Goal: Transaction & Acquisition: Book appointment/travel/reservation

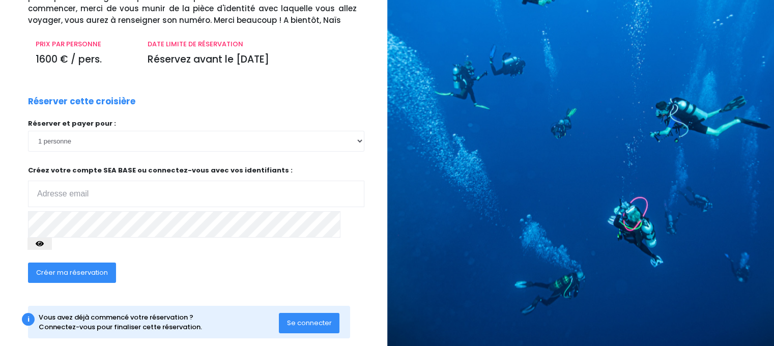
scroll to position [113, 0]
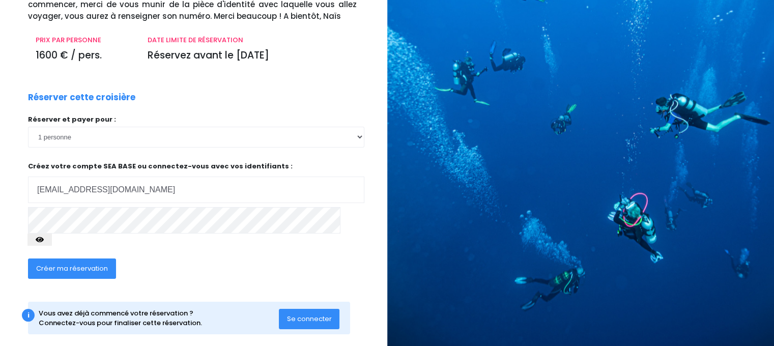
type input "[EMAIL_ADDRESS][DOMAIN_NAME]"
click at [44, 240] on icon "button" at bounding box center [40, 240] width 8 height 0
click at [44, 239] on icon "button" at bounding box center [40, 239] width 8 height 0
click at [71, 263] on span "Créer ma réservation" at bounding box center [72, 268] width 72 height 10
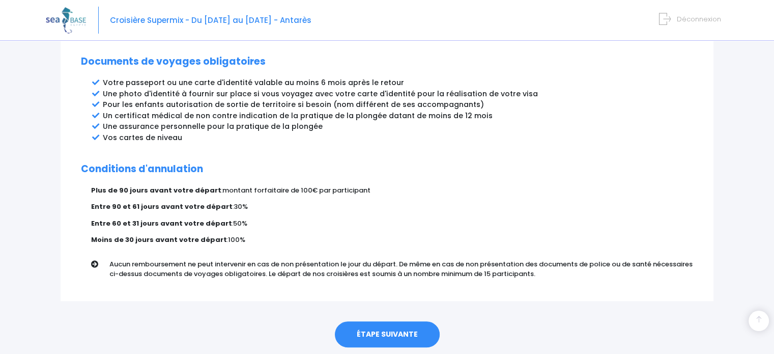
scroll to position [566, 0]
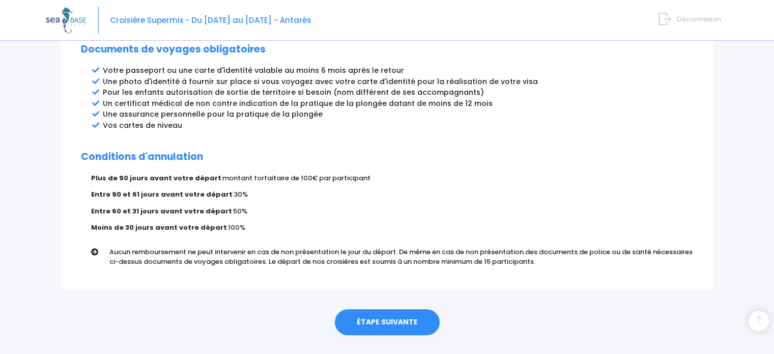
click at [383, 309] on link "ÉTAPE SUIVANTE" at bounding box center [387, 322] width 105 height 26
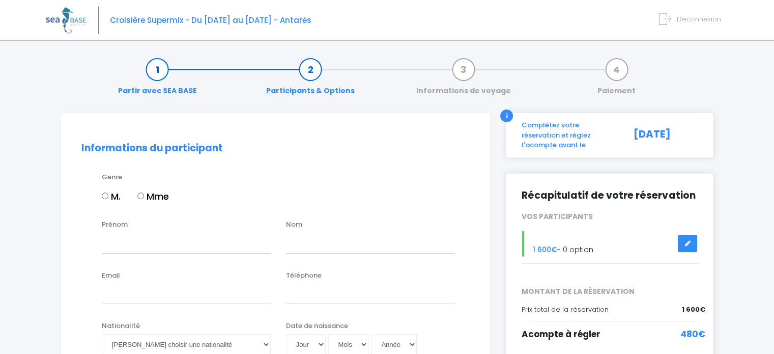
click at [142, 195] on input "Mme" at bounding box center [140, 195] width 7 height 7
radio input "true"
click at [126, 239] on input "Prénom" at bounding box center [186, 243] width 169 height 20
type input "Sylvie"
click at [292, 246] on input "text" at bounding box center [370, 243] width 169 height 20
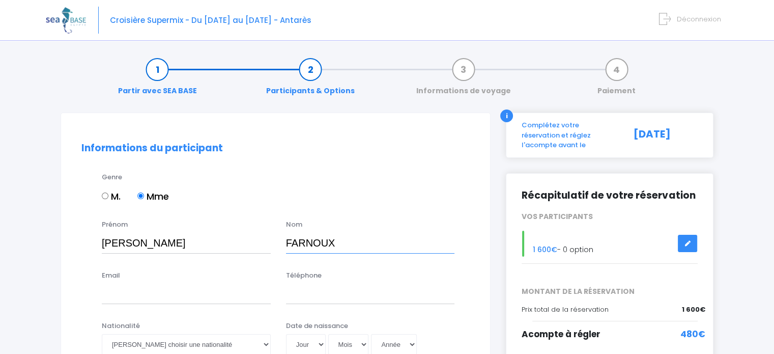
type input "FARNOUX"
click at [102, 293] on input "Email" at bounding box center [186, 293] width 169 height 20
type input "contact@alizarine.info"
click at [314, 299] on input "Téléphone" at bounding box center [370, 293] width 169 height 20
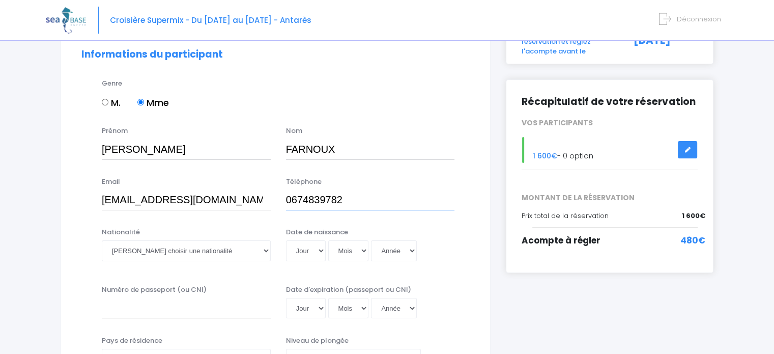
scroll to position [97, 0]
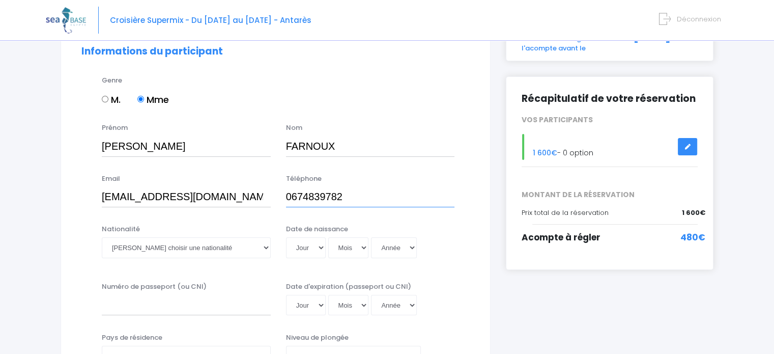
type input "0674839782"
click at [265, 250] on select "Veuillez choisir une nationalité Afghane Albanaise Algerienne Allemande America…" at bounding box center [186, 247] width 169 height 20
select select "Française"
click at [102, 237] on select "Veuillez choisir une nationalité Afghane Albanaise Algerienne Allemande America…" at bounding box center [186, 247] width 169 height 20
click at [317, 246] on select "Jour 01 02 03 04 05 06 07 08 09 10 11 12 13 14 15 16 17 18 19 20 21 22 23 24 25…" at bounding box center [306, 247] width 40 height 20
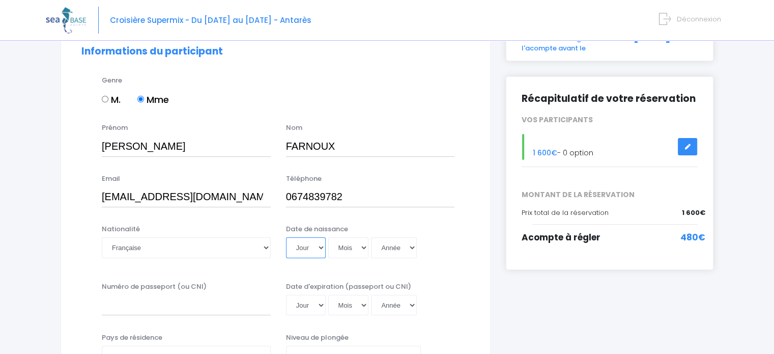
select select "06"
click at [286, 237] on select "Jour 01 02 03 04 05 06 07 08 09 10 11 12 13 14 15 16 17 18 19 20 21 22 23 24 25…" at bounding box center [306, 247] width 40 height 20
click at [361, 246] on select "Mois 01 02 03 04 05 06 07 08 09 10 11 12" at bounding box center [348, 247] width 41 height 20
select select "11"
click at [328, 237] on select "Mois 01 02 03 04 05 06 07 08 09 10 11 12" at bounding box center [348, 247] width 41 height 20
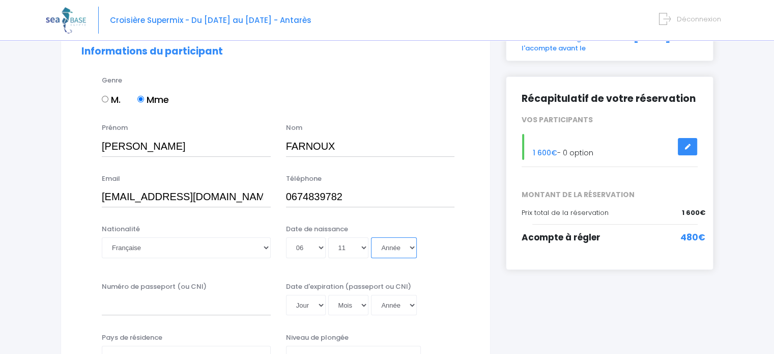
click at [410, 245] on select "Année 2045 2044 2043 2042 2041 2040 2039 2038 2037 2036 2035 2034 2033 2032 203…" at bounding box center [394, 247] width 46 height 20
select select "1966"
click at [371, 237] on select "Année 2045 2044 2043 2042 2041 2040 2039 2038 2037 2036 2035 2034 2033 2032 203…" at bounding box center [394, 247] width 46 height 20
type input "1966-11-06"
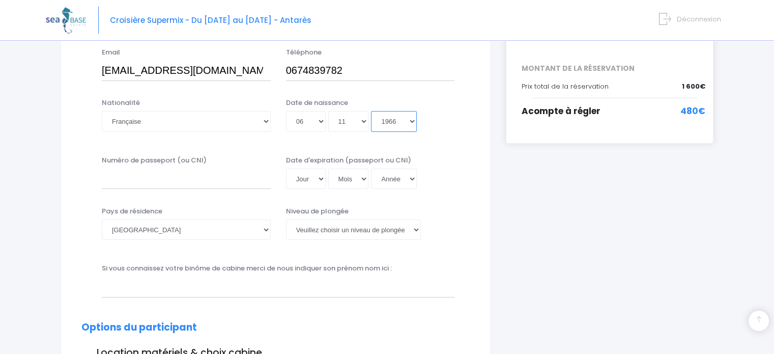
scroll to position [227, 0]
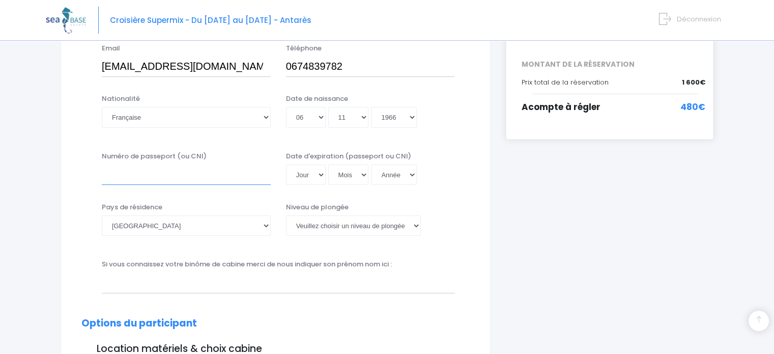
click at [124, 178] on input "Numéro de passeport (ou CNI)" at bounding box center [186, 174] width 169 height 20
type input "19EF25505"
click at [322, 173] on select "Jour 01 02 03 04 05 06 07 08 09 10 11 12 13 14 15 16 17 18 19 20 21 22 23 24 25…" at bounding box center [306, 174] width 40 height 20
click at [438, 191] on div "Numéro de passeport (ou CNI) 19EF25505 Date d'expiration (passeport ou CNI) Jou…" at bounding box center [276, 171] width 404 height 41
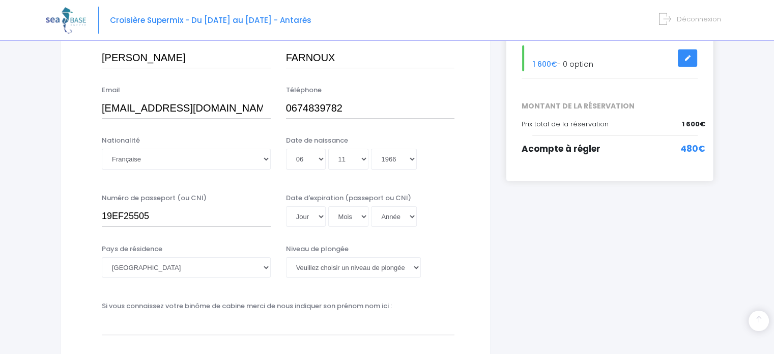
scroll to position [176, 0]
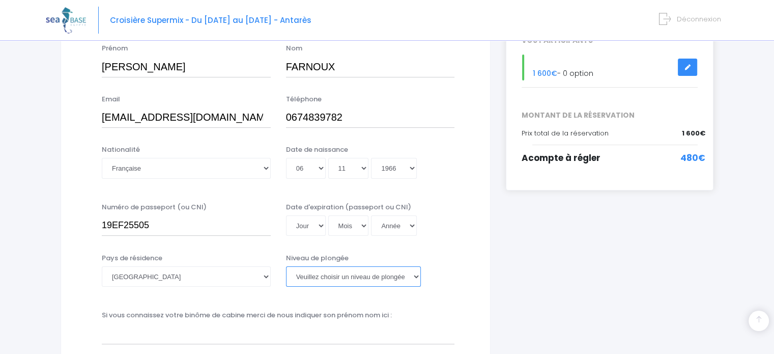
click at [414, 274] on select "Veuillez choisir un niveau de plongée Non plongeur Junior OW diver Adventure OW…" at bounding box center [353, 276] width 135 height 20
click at [286, 266] on select "Veuillez choisir un niveau de plongée Non plongeur Junior OW diver Adventure OW…" at bounding box center [353, 276] width 135 height 20
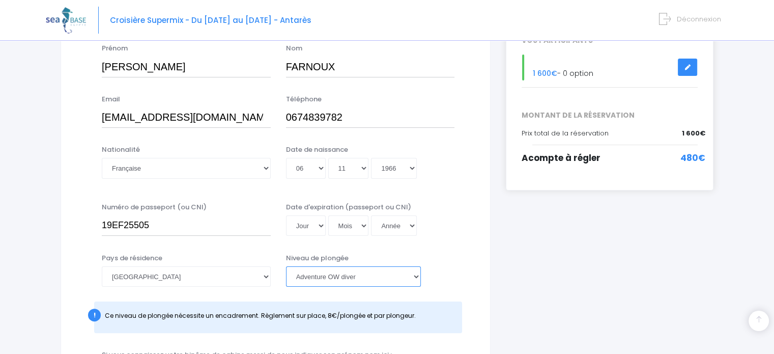
click at [413, 273] on select "Veuillez choisir un niveau de plongée Non plongeur Junior OW diver Adventure OW…" at bounding box center [353, 276] width 135 height 20
select select "PADI Advanced OW diver"
click at [286, 266] on select "Veuillez choisir un niveau de plongée Non plongeur Junior OW diver Adventure OW…" at bounding box center [353, 276] width 135 height 20
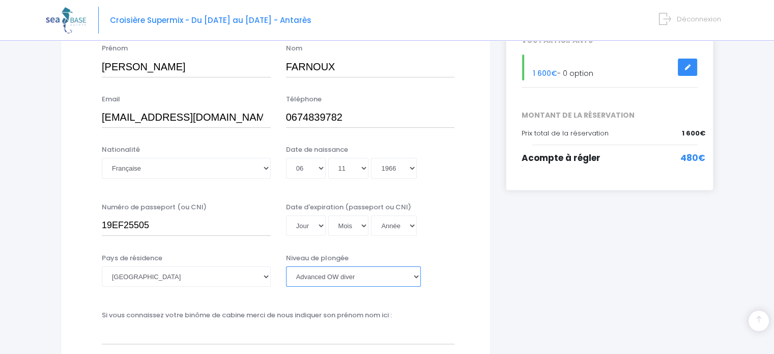
scroll to position [227, 0]
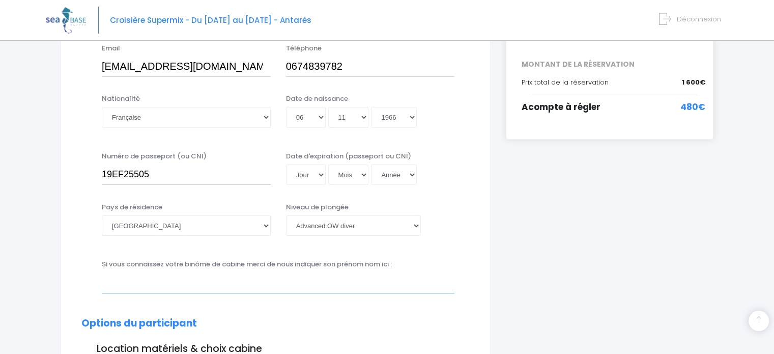
click at [126, 287] on input "text" at bounding box center [278, 282] width 353 height 20
click at [188, 294] on div "Si vous connaissez votre binôme de cabine merci de nous indiquer son prénom nom…" at bounding box center [276, 279] width 404 height 40
click at [166, 280] on input "Jacques" at bounding box center [278, 282] width 353 height 20
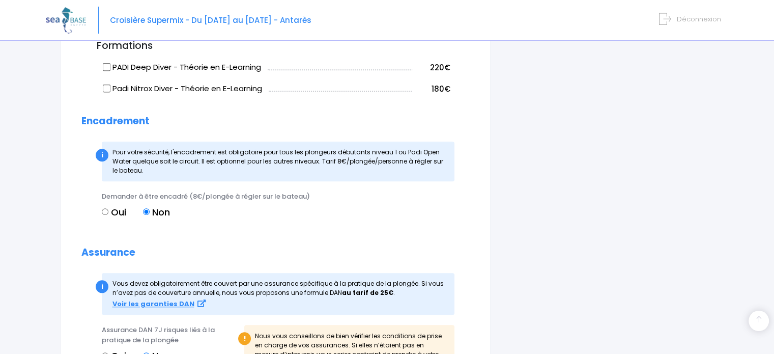
scroll to position [888, 0]
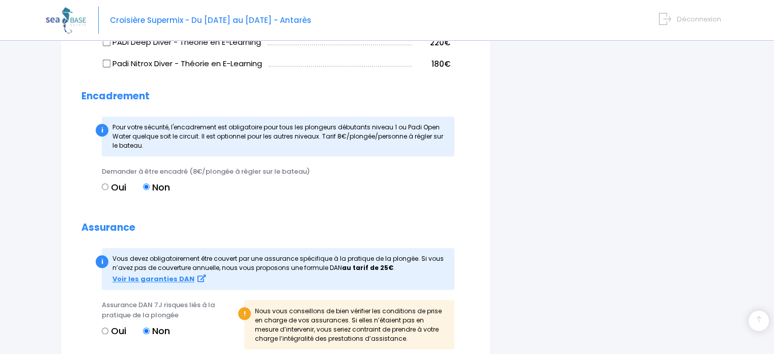
type input "Jacques DUBOIS"
click at [103, 328] on input "Oui" at bounding box center [105, 330] width 7 height 7
radio input "true"
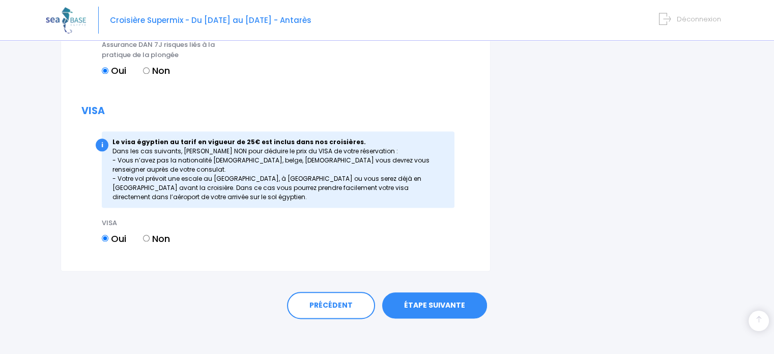
scroll to position [1153, 0]
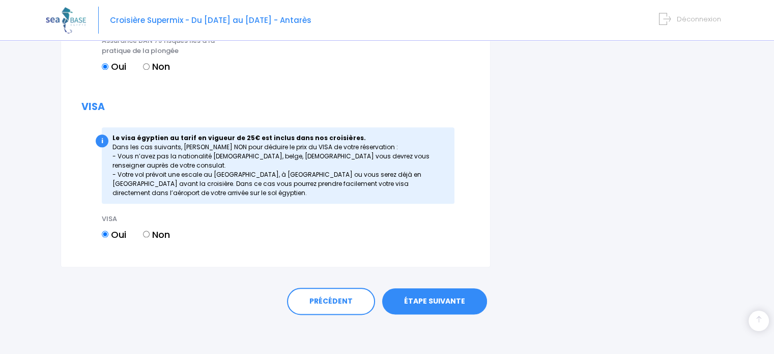
click at [444, 298] on link "ÉTAPE SUIVANTE" at bounding box center [434, 301] width 105 height 26
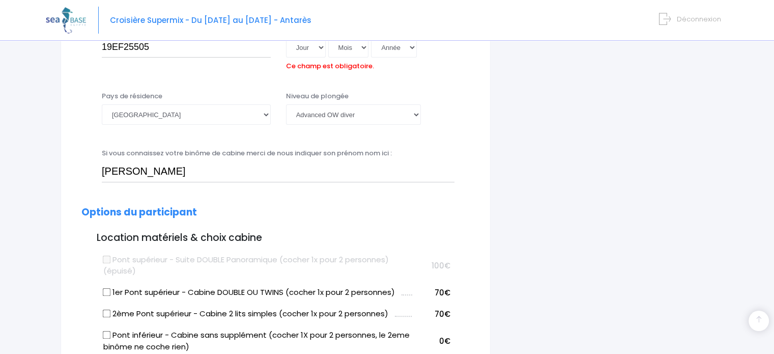
scroll to position [309, 0]
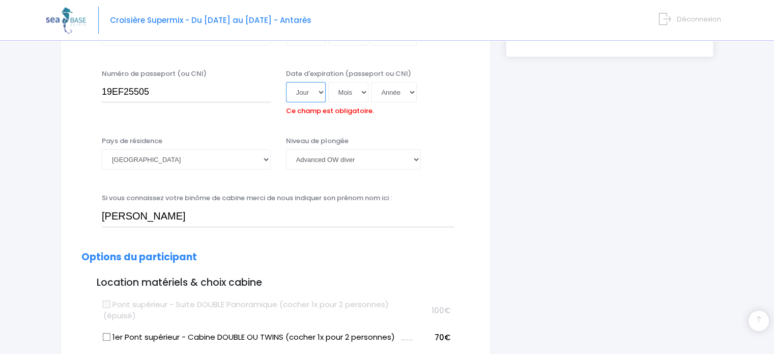
click at [319, 91] on select "Jour 01 02 03 04 05 06 07 08 09 10 11 12 13 14 15 16 17 18 19 20 21 22 23 24 25…" at bounding box center [306, 92] width 40 height 20
select select "15"
click at [286, 82] on select "Jour 01 02 03 04 05 06 07 08 09 10 11 12 13 14 15 16 17 18 19 20 21 22 23 24 25…" at bounding box center [306, 92] width 40 height 20
click at [361, 95] on select "Mois 01 02 03 04 05 06 07 08 09 10 11 12" at bounding box center [348, 92] width 41 height 20
select select "09"
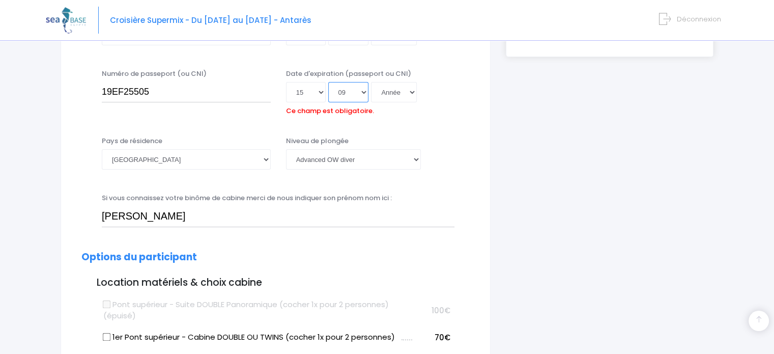
click at [328, 82] on select "Mois 01 02 03 04 05 06 07 08 09 10 11 12" at bounding box center [348, 92] width 41 height 20
click at [399, 92] on select "Année 2045 2044 2043 2042 2041 2040 2039 2038 2037 2036 2035 2034 2033 2032 203…" at bounding box center [394, 92] width 46 height 20
select select "2029"
click at [371, 82] on select "Année 2045 2044 2043 2042 2041 2040 2039 2038 2037 2036 2035 2034 2033 2032 203…" at bounding box center [394, 92] width 46 height 20
type input "2029-09-15"
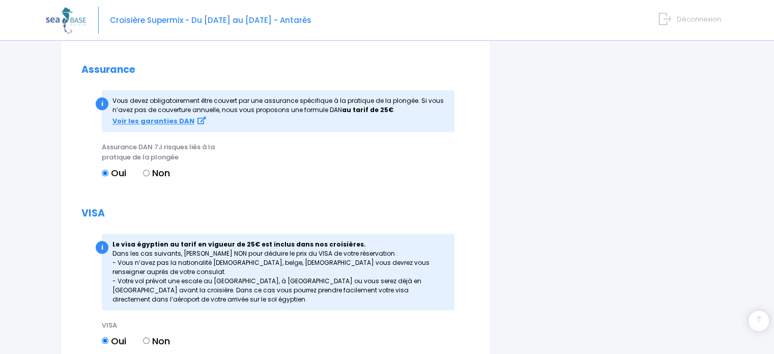
scroll to position [1071, 0]
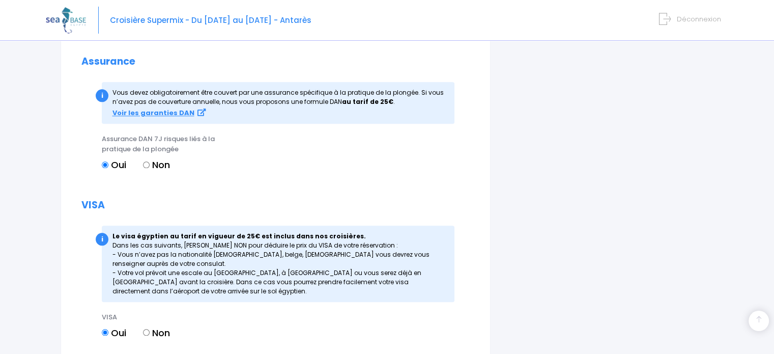
click at [435, 252] on div "i Le visa égyptien au tarif en vigueur de 25€ est inclus dans nos croisières. D…" at bounding box center [278, 263] width 353 height 76
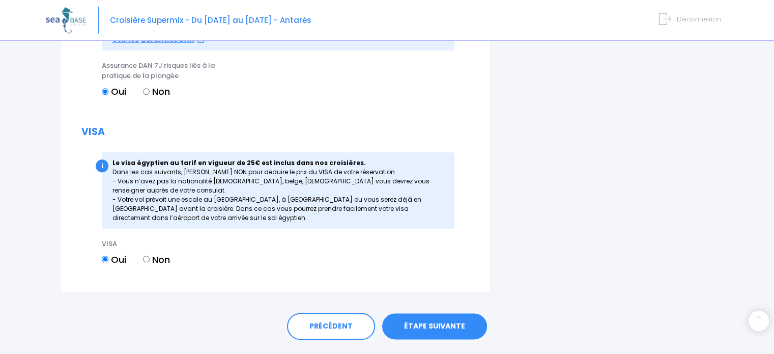
scroll to position [1169, 0]
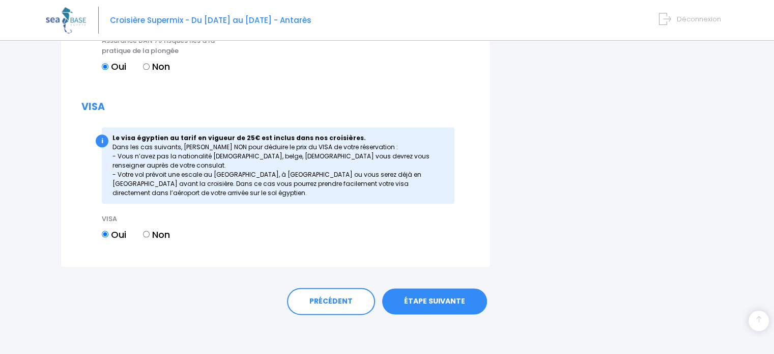
click at [422, 304] on link "ÉTAPE SUIVANTE" at bounding box center [434, 301] width 105 height 26
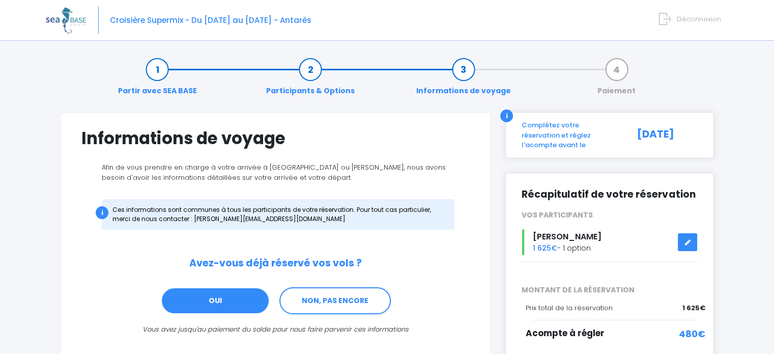
click at [215, 297] on link "OUI" at bounding box center [215, 300] width 109 height 27
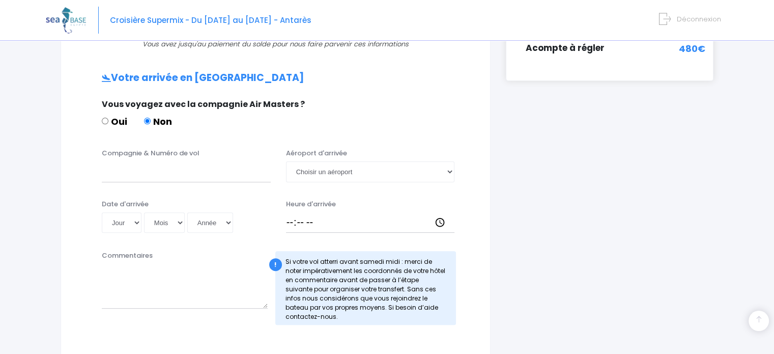
scroll to position [153, 0]
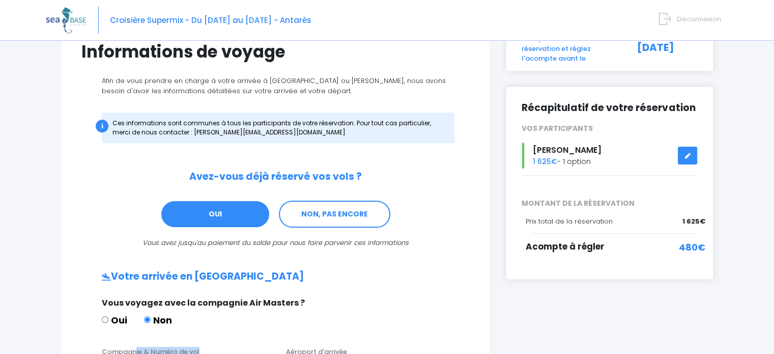
scroll to position [85, 0]
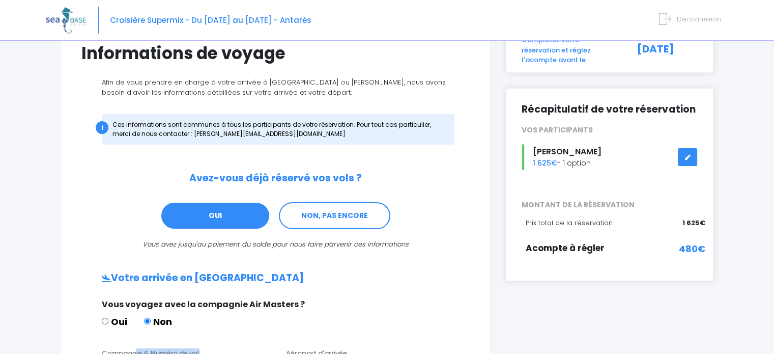
click at [218, 211] on link "OUI" at bounding box center [215, 216] width 108 height 26
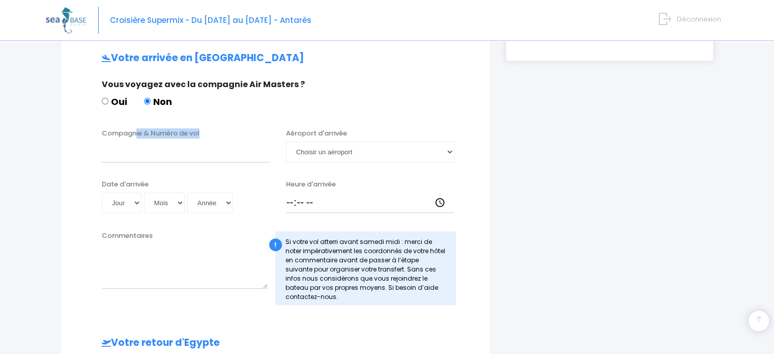
scroll to position [305, 0]
click at [112, 155] on input "Compagnie & Numéro de vol" at bounding box center [186, 151] width 169 height 20
type input "EasyjetEJU4657"
click at [449, 151] on select "Choisir un aéroport Hurghada Marsa Alam" at bounding box center [370, 151] width 169 height 20
select select "Hurghada"
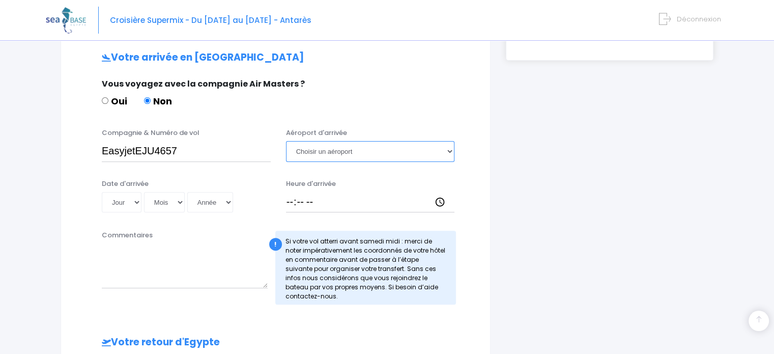
click at [286, 141] on select "Choisir un aéroport Hurghada Marsa Alam" at bounding box center [370, 151] width 169 height 20
click at [135, 203] on select "Jour 01 02 03 04 05 06 07 08 09 10 11 12 13 14 15 16 17 18 19 20 21 22 23 24 25…" at bounding box center [122, 202] width 40 height 20
select select "03"
click at [102, 192] on select "Jour 01 02 03 04 05 06 07 08 09 10 11 12 13 14 15 16 17 18 19 20 21 22 23 24 25…" at bounding box center [122, 202] width 40 height 20
click at [179, 200] on select "Mois 01 02 03 04 05 06 07 08 09 10 11 12" at bounding box center [164, 202] width 41 height 20
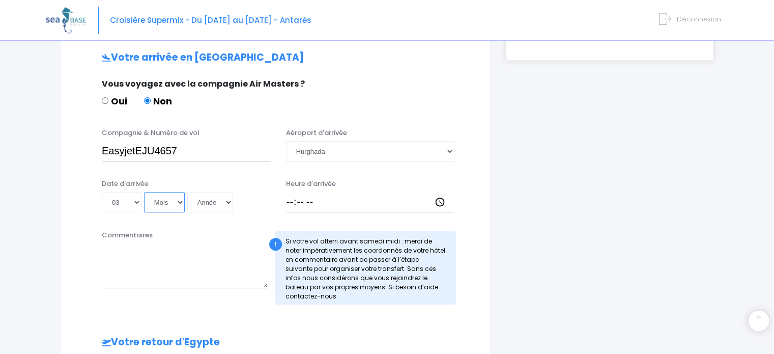
select select "10"
click at [144, 192] on select "Mois 01 02 03 04 05 06 07 08 09 10 11 12" at bounding box center [164, 202] width 41 height 20
click at [226, 199] on select "Année 2045 2044 2043 2042 2041 2040 2039 2038 2037 2036 2035 2034 2033 2032 203…" at bounding box center [210, 202] width 46 height 20
select select "2026"
click at [187, 192] on select "Année 2045 2044 2043 2042 2041 2040 2039 2038 2037 2036 2035 2034 2033 2032 203…" at bounding box center [210, 202] width 46 height 20
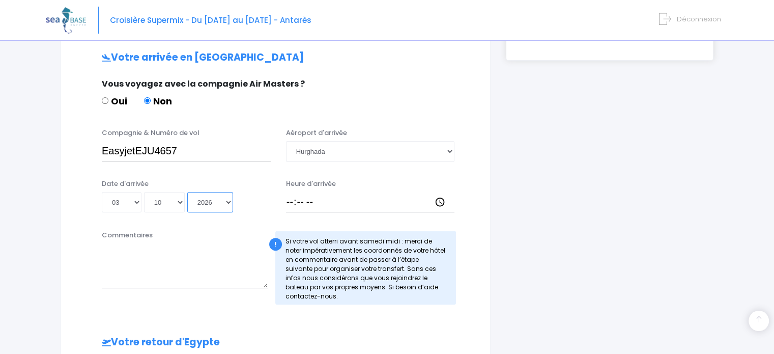
type input "2026-10-03"
click at [312, 204] on input "Heure d'arrivée" at bounding box center [370, 202] width 169 height 20
type input "18:00"
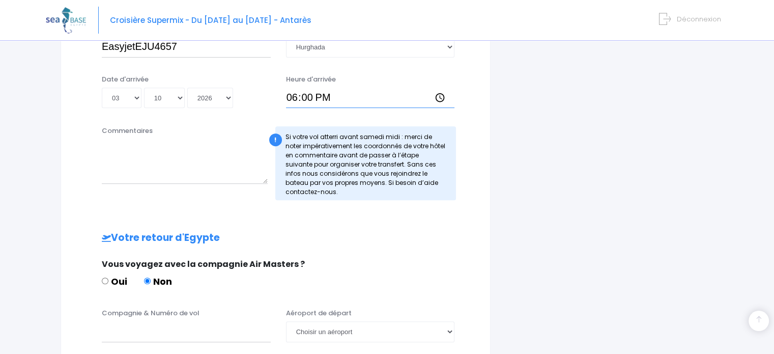
scroll to position [536, 0]
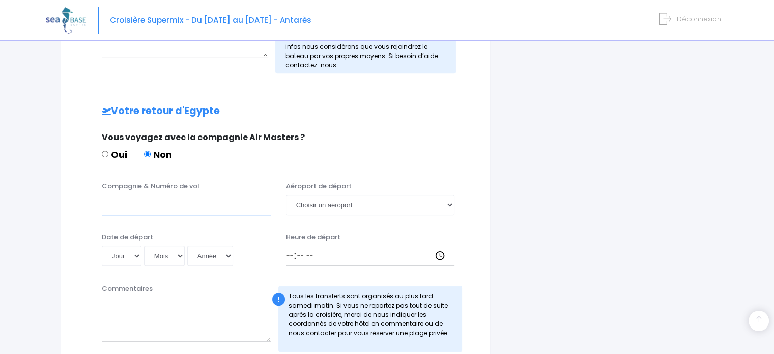
click at [116, 207] on input "Compagnie & Numéro de vol" at bounding box center [186, 204] width 169 height 20
type input "Easyjet EJU4658"
click at [450, 203] on select "Choisir un aéroport Hurghada Marsa Alam" at bounding box center [370, 204] width 169 height 20
select select "Hurghada"
click at [286, 194] on select "Choisir un aéroport Hurghada Marsa Alam" at bounding box center [370, 204] width 169 height 20
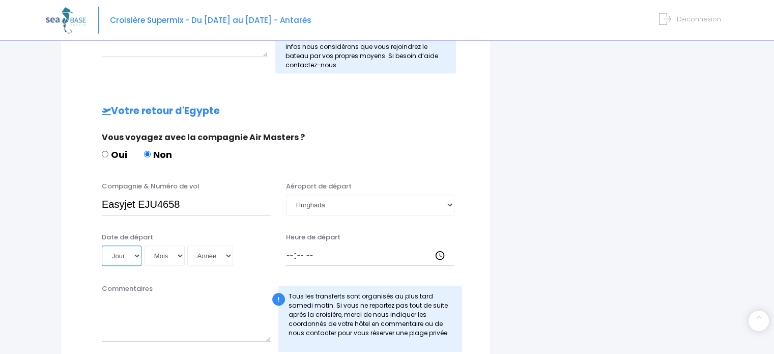
click at [131, 253] on select "Jour 01 02 03 04 05 06 07 08 09 10 11 12 13 14 15 16 17 18 19 20 21 22 23 24 25…" at bounding box center [122, 255] width 40 height 20
select select "10"
drag, startPoint x: 131, startPoint y: 253, endPoint x: 175, endPoint y: 251, distance: 44.3
click at [175, 251] on div "Jour 01 02 03 04 05 06 07 08 09 10 11 12 13 14 15 16 17 18 19 20 21 22 23 24 25…" at bounding box center [186, 255] width 169 height 20
click at [175, 251] on select "Mois 01 02 03 04 05 06 07 08 09 10 11 12" at bounding box center [164, 255] width 41 height 20
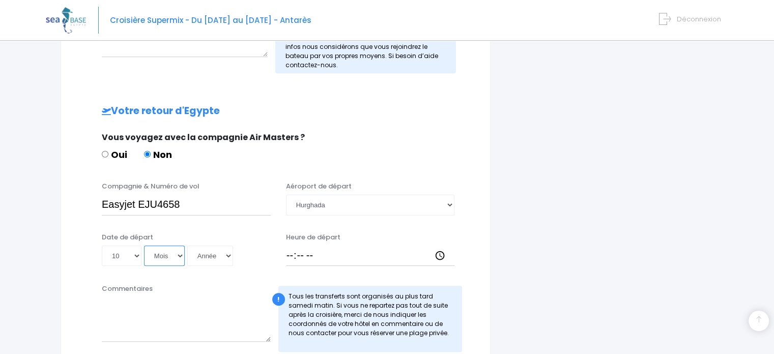
select select "10"
click at [144, 245] on select "Mois 01 02 03 04 05 06 07 08 09 10 11 12" at bounding box center [164, 255] width 41 height 20
click at [227, 256] on select "Année 2045 2044 2043 2042 2041 2040 2039 2038 2037 2036 2035 2034 2033 2032 203…" at bounding box center [210, 255] width 46 height 20
select select "2026"
click at [187, 245] on select "Année 2045 2044 2043 2042 2041 2040 2039 2038 2037 2036 2035 2034 2033 2032 203…" at bounding box center [210, 255] width 46 height 20
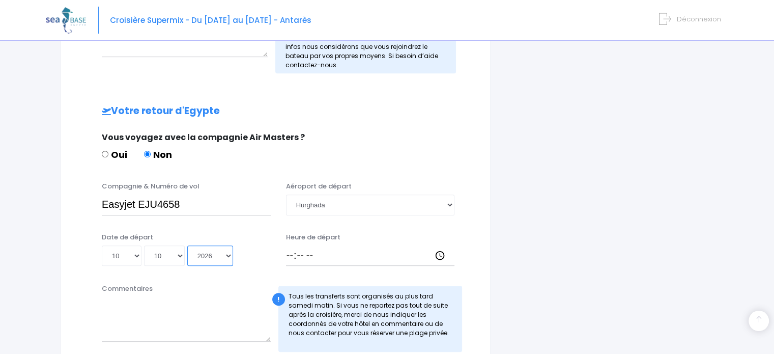
type input "2026-10-10"
click at [308, 253] on input "Heure de départ" at bounding box center [370, 255] width 169 height 20
type input "18:50"
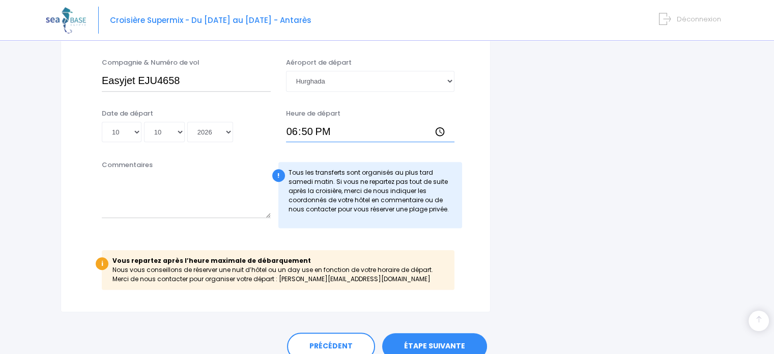
scroll to position [705, 0]
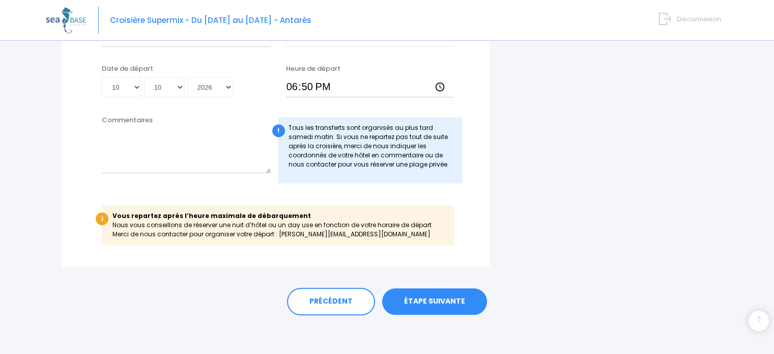
click at [440, 299] on link "ÉTAPE SUIVANTE" at bounding box center [434, 301] width 105 height 26
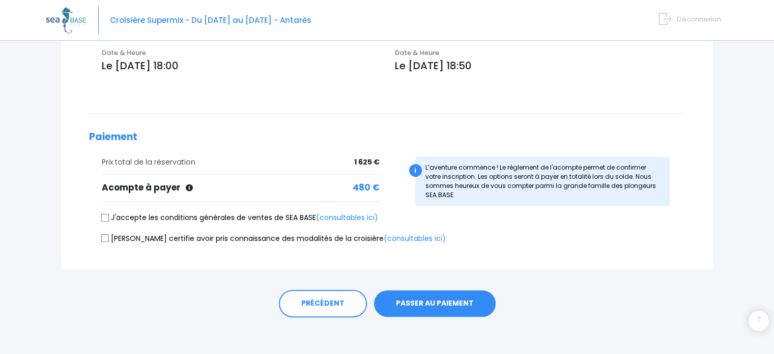
scroll to position [361, 0]
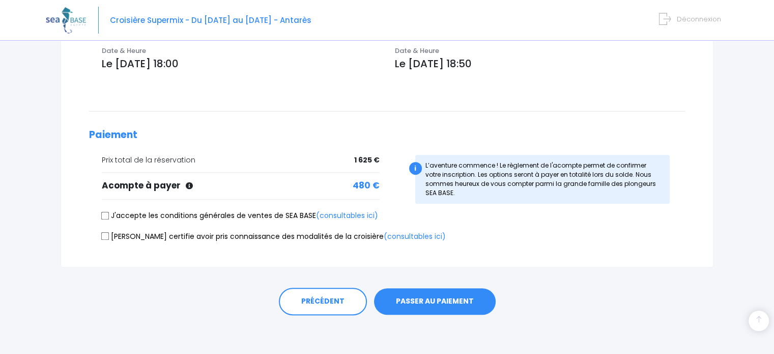
click at [105, 211] on input "J'accepte les conditions générales de ventes de SEA BASE (consultables ici)" at bounding box center [105, 215] width 8 height 8
checkbox input "true"
click at [103, 235] on input "Je certifie avoir pris connaissance des modalités de la croisière (consultables…" at bounding box center [105, 236] width 8 height 8
checkbox input "true"
click at [402, 299] on button "PASSER AU PAIEMENT" at bounding box center [435, 301] width 122 height 26
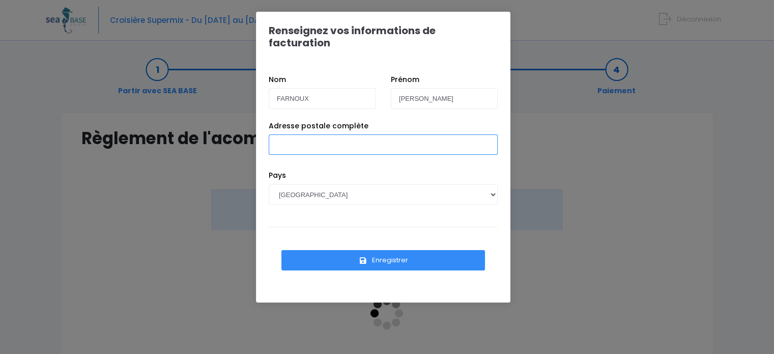
click at [305, 134] on input "Adresse postale complète" at bounding box center [383, 144] width 229 height 20
type input "18 rue BARDOUX 63000 CLERMONT-FERRAND"
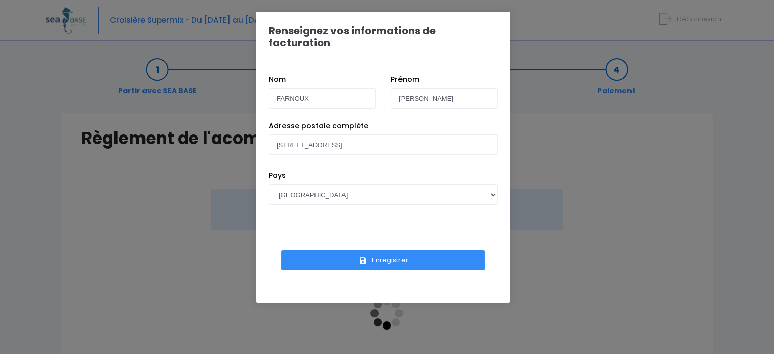
click at [388, 250] on button "Enregistrer" at bounding box center [383, 260] width 204 height 20
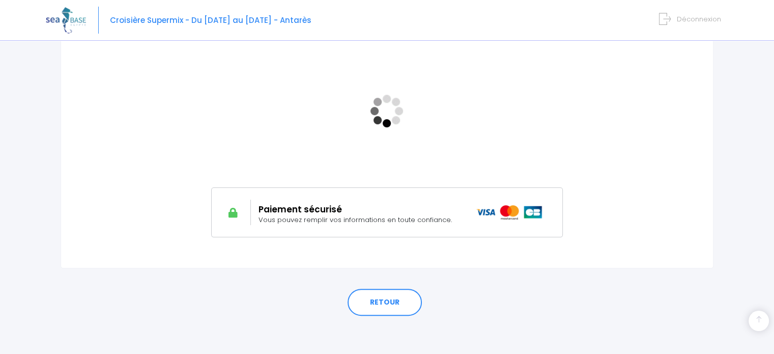
scroll to position [204, 0]
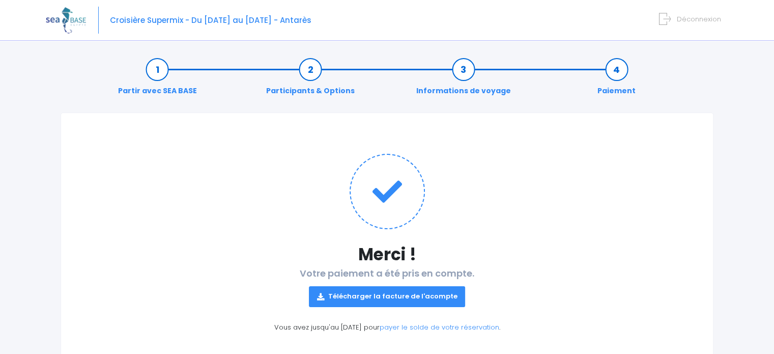
drag, startPoint x: 0, startPoint y: 0, endPoint x: 397, endPoint y: 294, distance: 493.7
click at [397, 294] on link "Télécharger la facture de l'acompte" at bounding box center [387, 296] width 157 height 20
